Goal: Communication & Community: Answer question/provide support

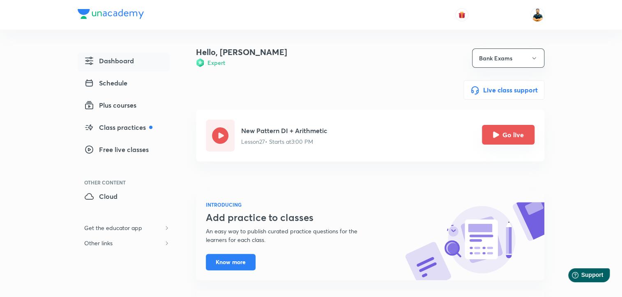
click at [508, 141] on button "Go live" at bounding box center [508, 135] width 53 height 20
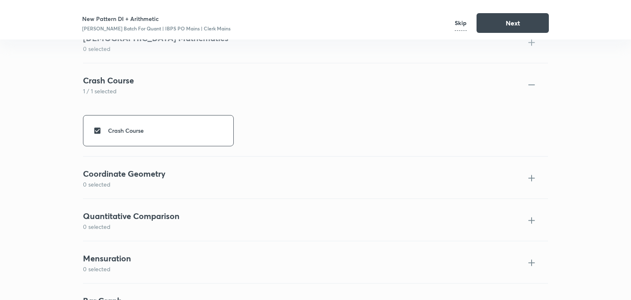
scroll to position [919, 0]
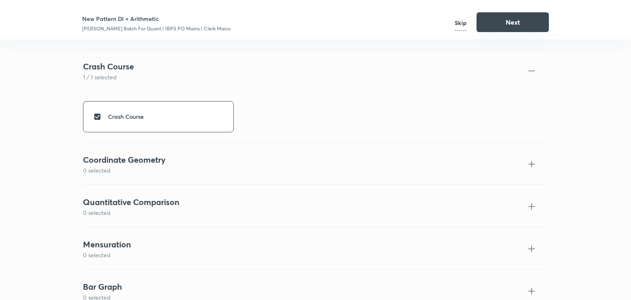
click at [506, 23] on button "Next" at bounding box center [513, 22] width 72 height 20
